Goal: Task Accomplishment & Management: Use online tool/utility

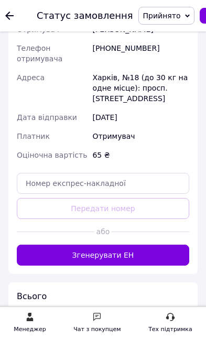
scroll to position [615, 0]
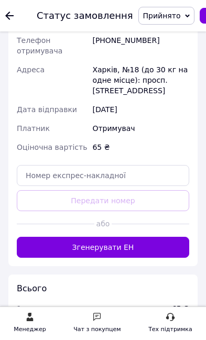
click at [47, 236] on button "Згенерувати ЕН" at bounding box center [103, 246] width 172 height 21
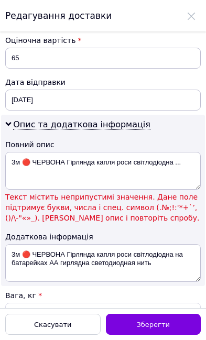
scroll to position [557, 0]
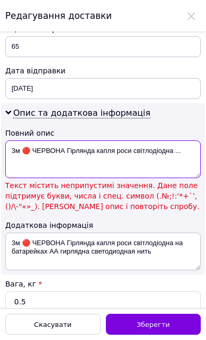
click at [27, 151] on textarea "3м 🔴 ЧЕРВОНА Гірлянда капля роси світлодіодна ..." at bounding box center [102, 159] width 195 height 38
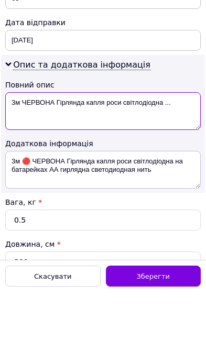
type textarea "3м ЧЕРВОНА Гірлянда капля роси світлодіодна ..."
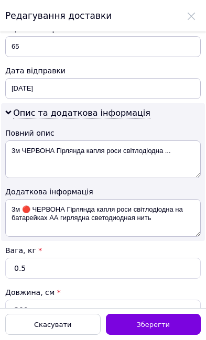
click at [175, 321] on div "Зберегти" at bounding box center [153, 323] width 95 height 21
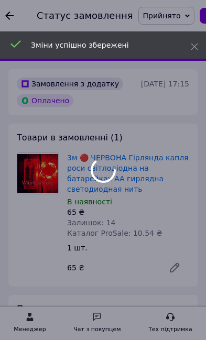
scroll to position [591, 0]
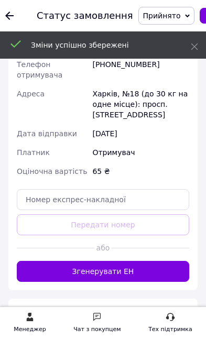
click at [60, 261] on button "Згенерувати ЕН" at bounding box center [103, 271] width 172 height 21
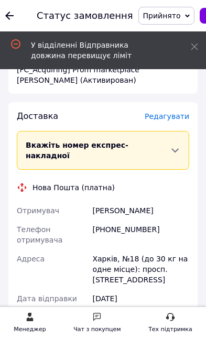
scroll to position [425, 0]
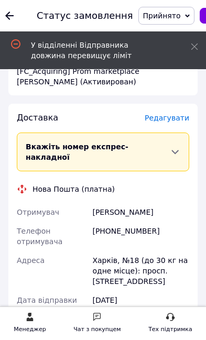
click at [159, 114] on span "Редагувати" at bounding box center [166, 118] width 44 height 8
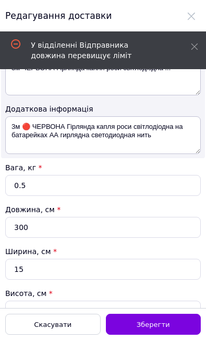
scroll to position [643, 0]
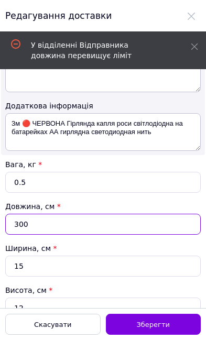
click at [28, 220] on input "300" at bounding box center [102, 223] width 195 height 21
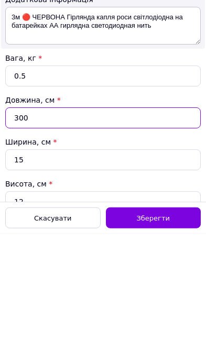
type input "30"
type input "1.35"
type input "3"
type input "0.14"
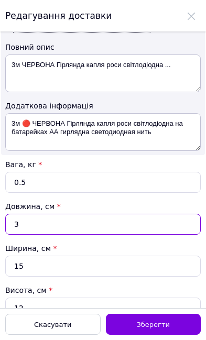
type input "3"
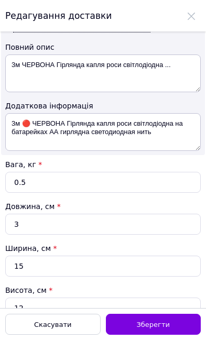
click at [166, 326] on span "Зберегти" at bounding box center [153, 324] width 33 height 8
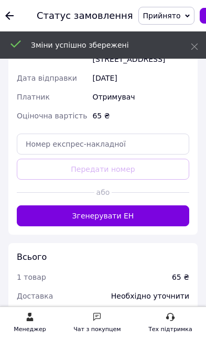
scroll to position [708, 0]
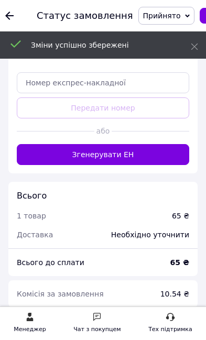
click at [43, 144] on button "Згенерувати ЕН" at bounding box center [103, 154] width 172 height 21
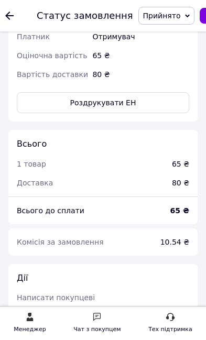
click at [8, 12] on icon at bounding box center [9, 16] width 8 height 8
